Goal: Book appointment/travel/reservation

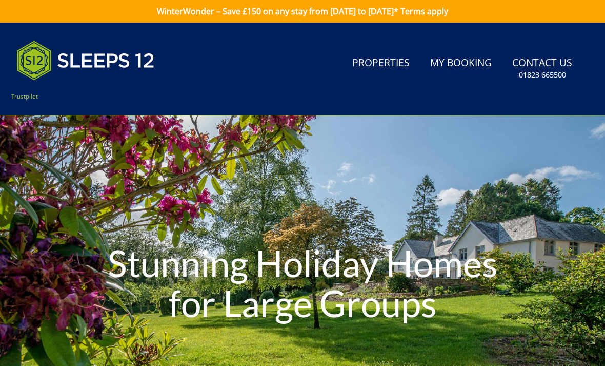
type input "[DATE]"
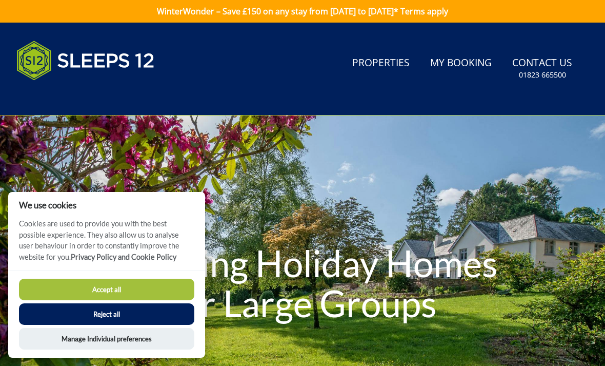
click at [401, 73] on link "Properties" at bounding box center [381, 63] width 66 height 23
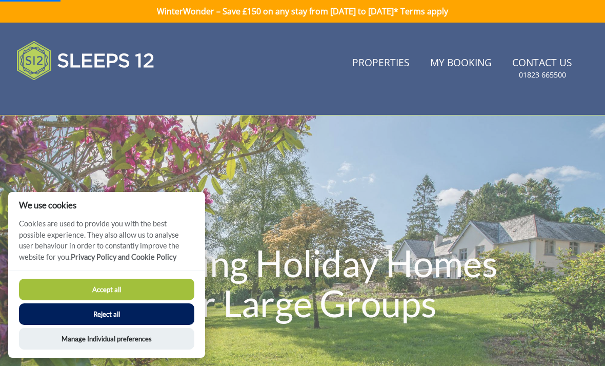
click at [78, 288] on button "Accept all" at bounding box center [106, 289] width 175 height 22
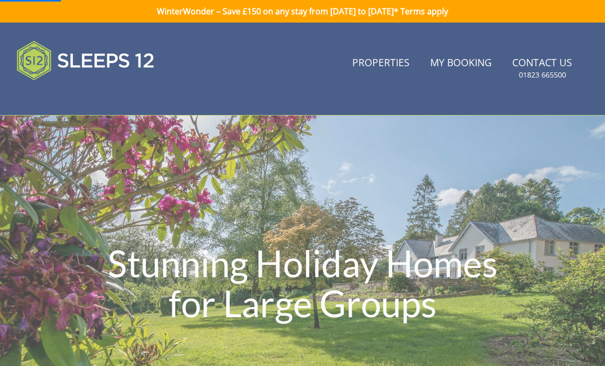
click at [382, 64] on link "Properties" at bounding box center [381, 63] width 66 height 23
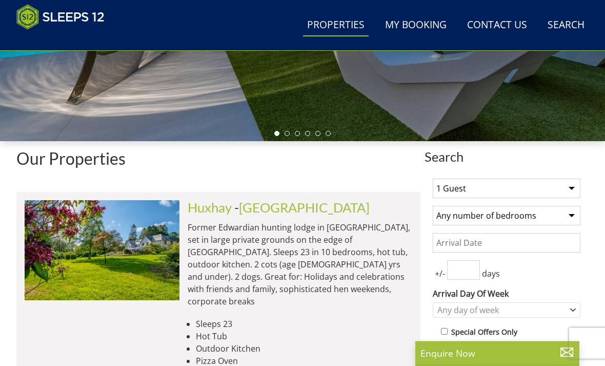
scroll to position [271, 0]
click at [573, 188] on select "1 Guest 2 Guests 3 Guests 4 Guests 5 Guests 6 Guests 7 Guests 8 Guests 9 Guests…" at bounding box center [507, 187] width 148 height 19
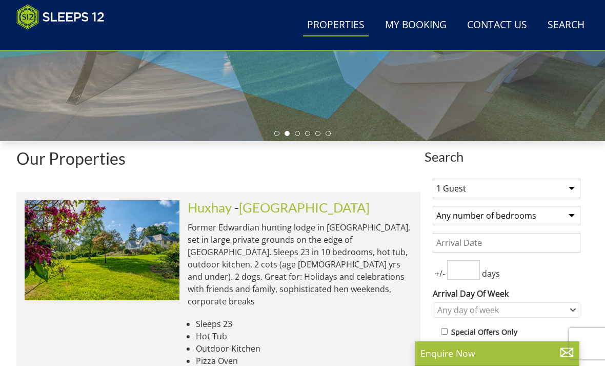
select select "4"
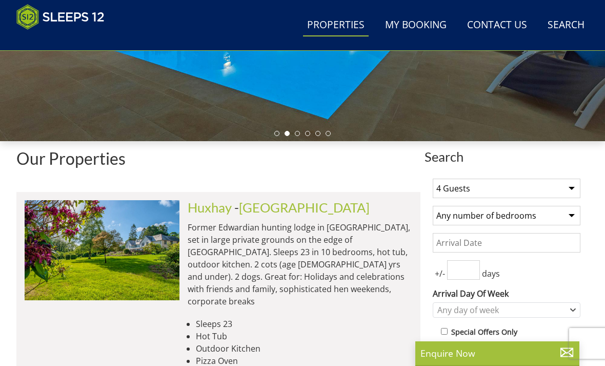
click at [571, 214] on select "Any number of bedrooms 4 Bedrooms 5 Bedrooms 6 Bedrooms 7 Bedrooms 8 Bedrooms 9…" at bounding box center [507, 215] width 148 height 19
select select "4"
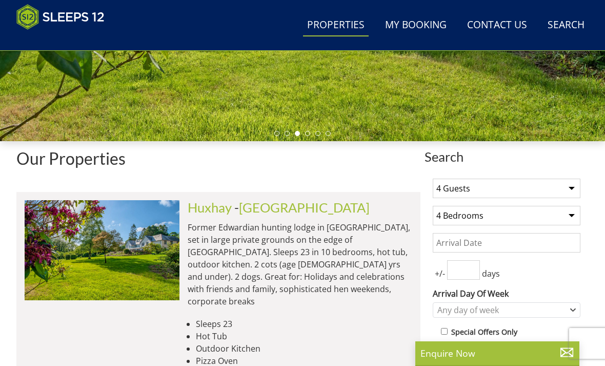
click at [532, 237] on input "Date" at bounding box center [507, 242] width 148 height 19
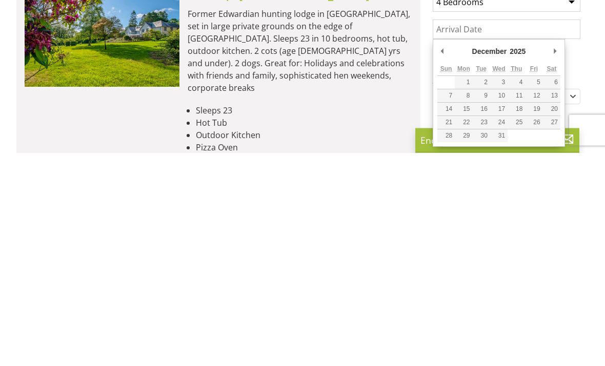
type input "[DATE]"
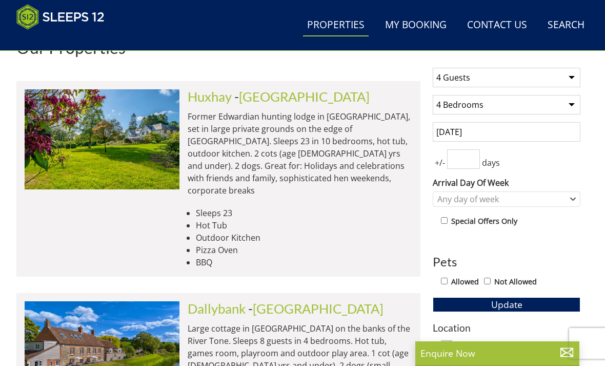
scroll to position [381, 0]
click at [472, 157] on input "number" at bounding box center [463, 158] width 33 height 19
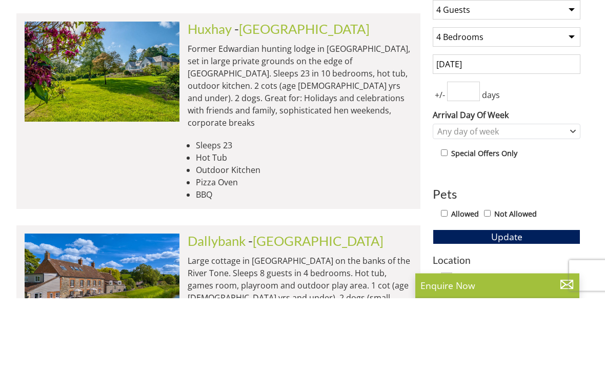
click at [575, 102] on div "1 Guest 2 Guests 3 Guests 4 Guests 5 Guests 6 Guests 7 Guests 8 Guests 9 Guests…" at bounding box center [507, 339] width 164 height 559
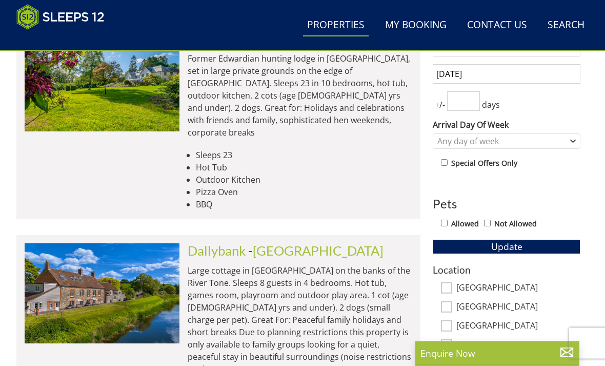
scroll to position [495, 0]
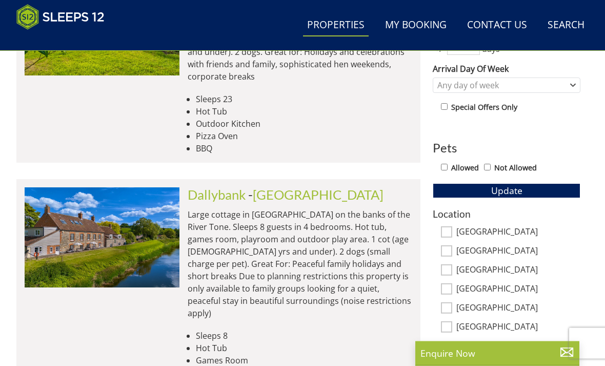
click at [444, 164] on input "Allowed" at bounding box center [444, 167] width 7 height 7
checkbox input "true"
click at [520, 188] on span "Update" at bounding box center [506, 190] width 31 height 12
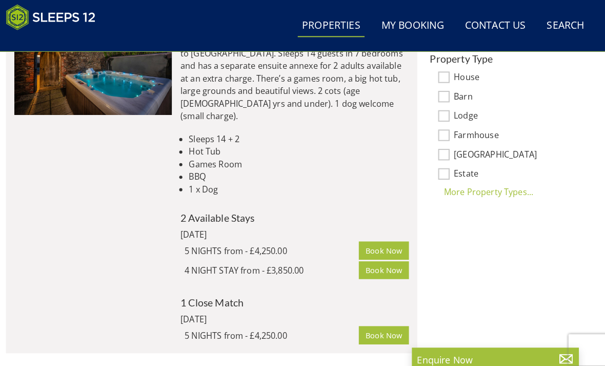
scroll to position [0, 0]
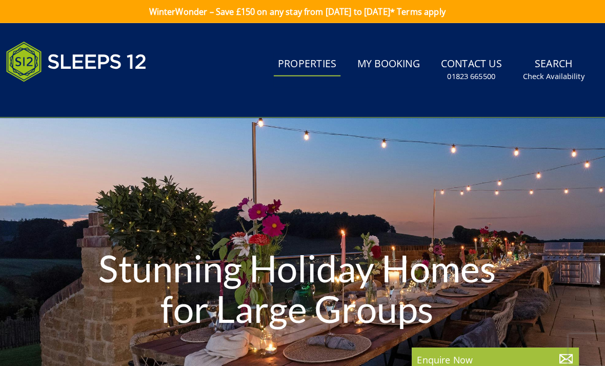
click at [307, 65] on link "Properties" at bounding box center [312, 63] width 66 height 23
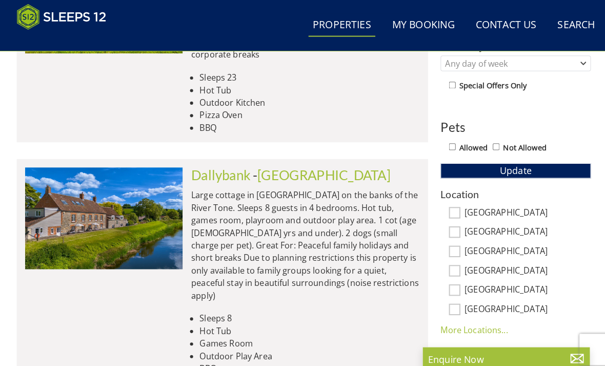
scroll to position [519, 0]
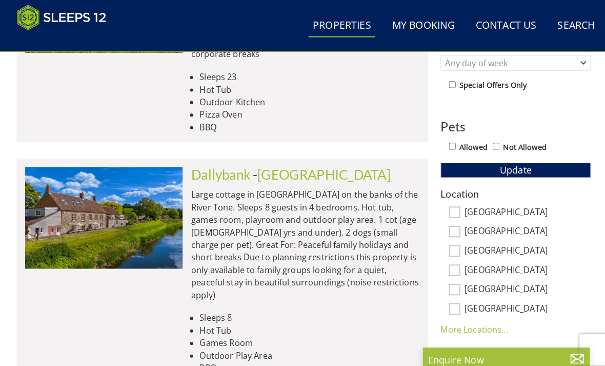
click at [35, 226] on img at bounding box center [102, 214] width 155 height 100
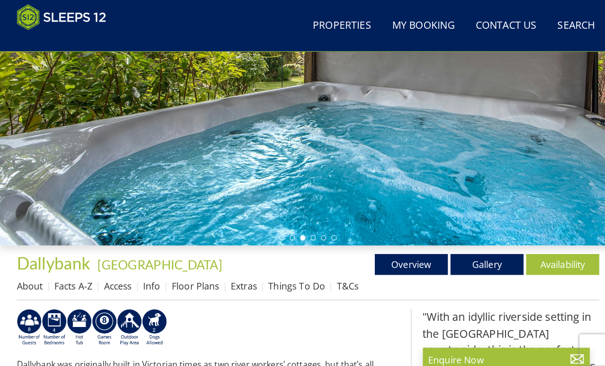
scroll to position [167, 0]
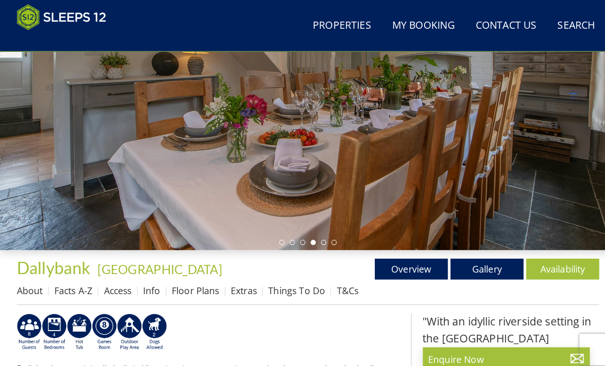
click at [481, 256] on link "Gallery" at bounding box center [478, 264] width 72 height 21
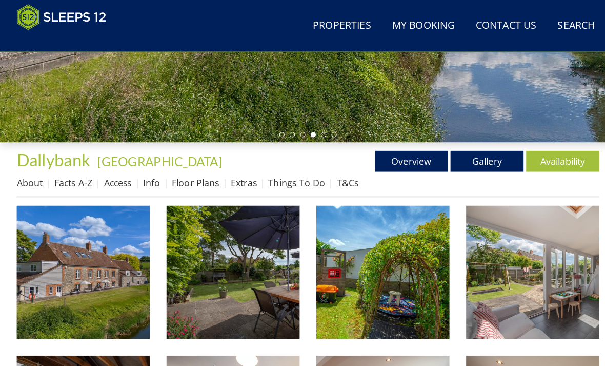
scroll to position [279, 0]
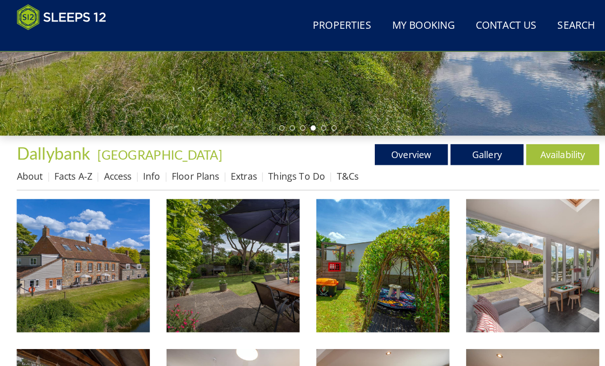
click at [196, 172] on link "Floor Plans" at bounding box center [192, 173] width 47 height 12
